Goal: Task Accomplishment & Management: Use online tool/utility

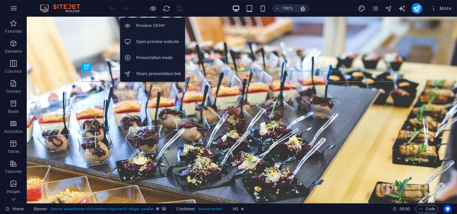
click at [153, 21] on li "Preview Ctrl+P" at bounding box center [152, 26] width 65 height 16
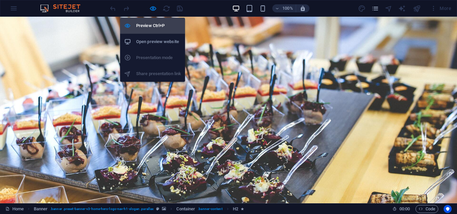
click at [153, 23] on h6 "Preview Ctrl+P" at bounding box center [158, 26] width 45 height 8
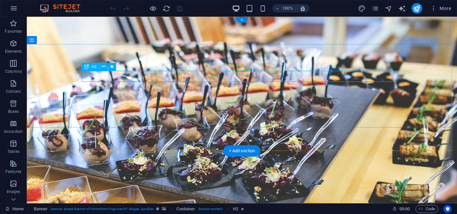
drag, startPoint x: 243, startPoint y: 18, endPoint x: 127, endPoint y: 97, distance: 140.5
click at [243, 18] on div "+" at bounding box center [241, 20] width 13 height 6
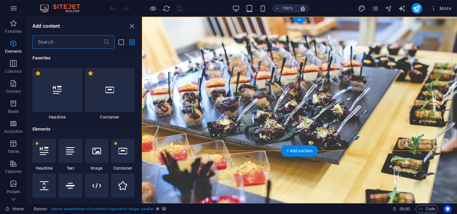
scroll to position [1171, 0]
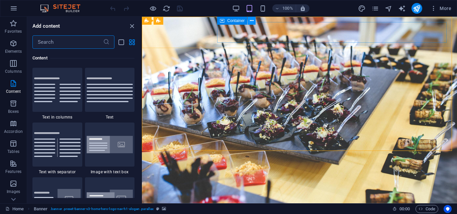
click at [252, 22] on icon at bounding box center [252, 20] width 4 height 7
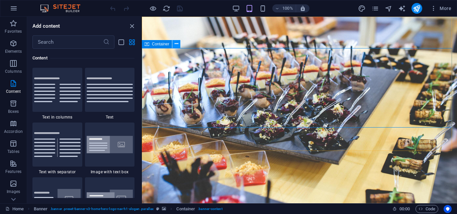
click at [177, 41] on icon at bounding box center [177, 43] width 4 height 7
click at [418, 7] on icon "publish" at bounding box center [417, 9] width 8 height 8
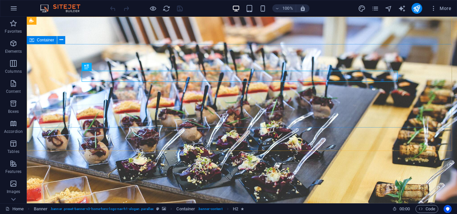
click at [32, 41] on icon at bounding box center [31, 40] width 5 height 8
click at [62, 40] on icon at bounding box center [62, 39] width 4 height 7
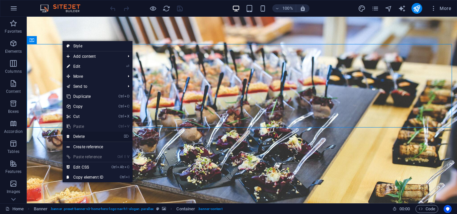
click at [80, 134] on link "⌦ Delete" at bounding box center [85, 137] width 45 height 10
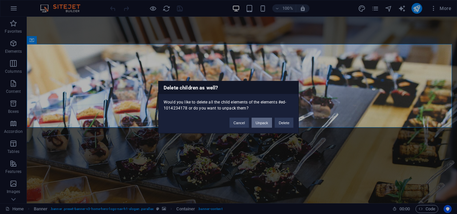
click at [260, 122] on button "Unpack" at bounding box center [262, 123] width 20 height 10
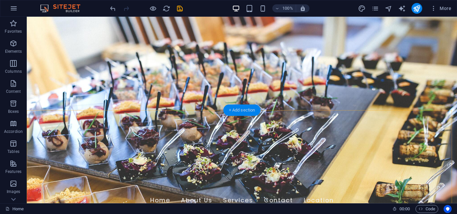
drag, startPoint x: 252, startPoint y: 114, endPoint x: 108, endPoint y: 96, distance: 145.0
click at [252, 114] on div "+ Add section" at bounding box center [241, 110] width 37 height 11
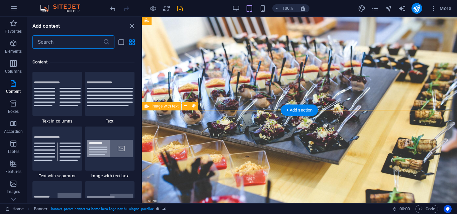
scroll to position [1171, 0]
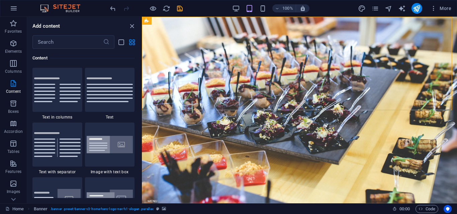
click at [139, 177] on div "Favorites 1 Star Headline 1 Star Container Elements 1 Star Headline 1 Star Text…" at bounding box center [84, 124] width 114 height 150
click at [137, 178] on div "Favorites 1 Star Headline 1 Star Container Elements 1 Star Headline 1 Star Text…" at bounding box center [84, 124] width 114 height 150
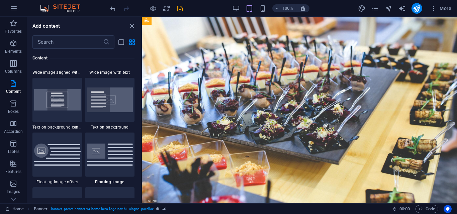
scroll to position [1351, 0]
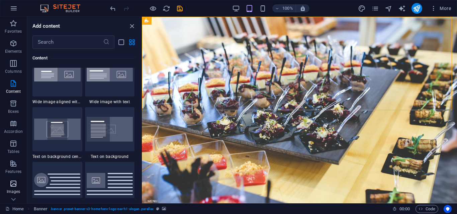
click at [13, 185] on icon "button" at bounding box center [13, 184] width 8 height 8
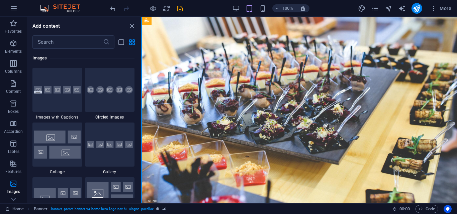
drag, startPoint x: 142, startPoint y: 129, endPoint x: 141, endPoint y: 120, distance: 9.4
click at [141, 120] on section "Favorites Elements Columns Content Boxes Accordion Tables Features Images Slide…" at bounding box center [228, 110] width 457 height 187
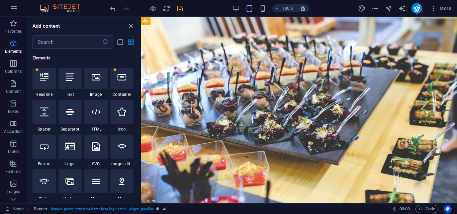
scroll to position [44, 0]
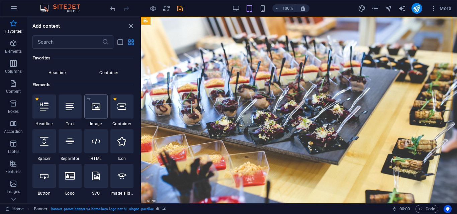
click at [93, 104] on icon at bounding box center [96, 106] width 9 height 9
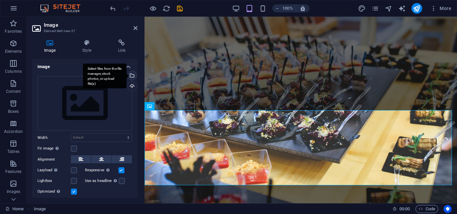
click at [131, 75] on div "Select files from the file manager, stock photos, or upload file(s)" at bounding box center [131, 76] width 10 height 10
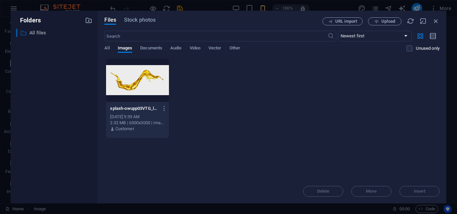
click at [30, 34] on p "All files" at bounding box center [54, 33] width 51 height 8
click at [435, 21] on icon "button" at bounding box center [435, 20] width 7 height 7
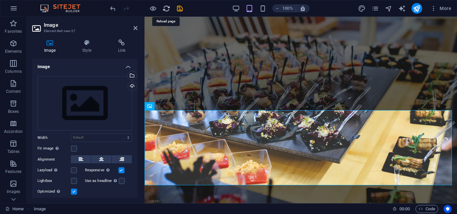
drag, startPoint x: 166, startPoint y: 7, endPoint x: 236, endPoint y: 15, distance: 70.1
click at [166, 7] on icon "reload" at bounding box center [167, 9] width 8 height 8
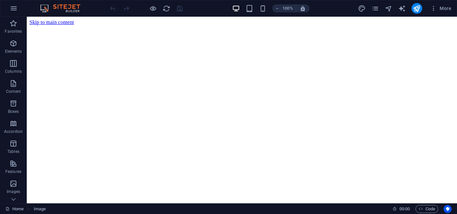
scroll to position [0, 0]
